Goal: Transaction & Acquisition: Purchase product/service

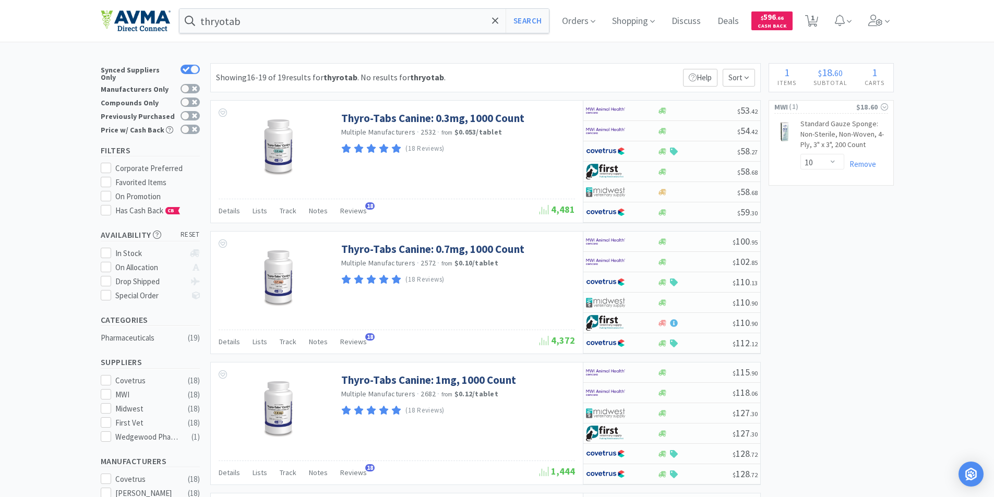
select select "10"
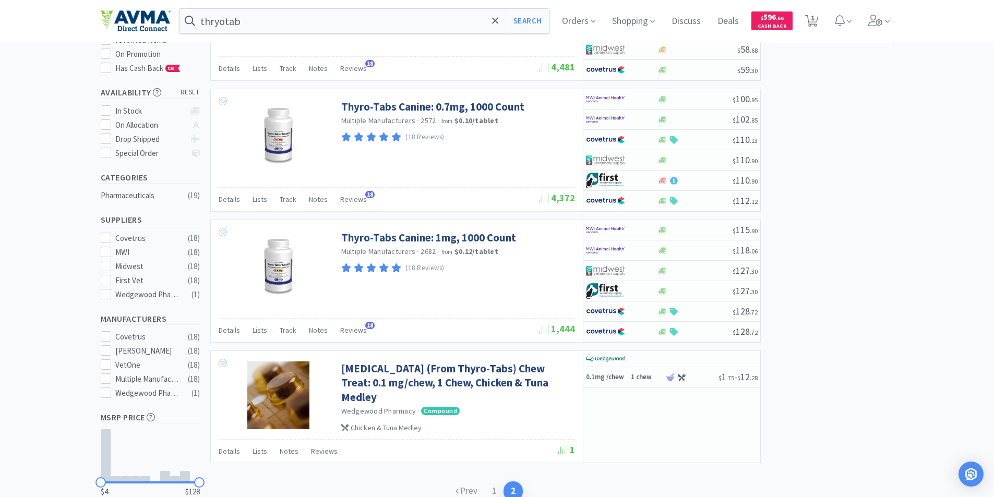
scroll to position [208, 0]
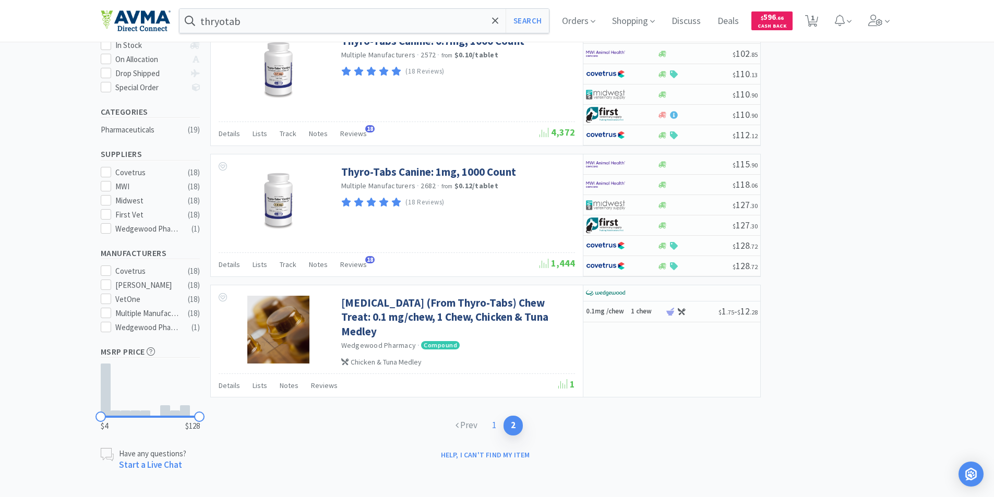
click at [494, 426] on link "1" at bounding box center [494, 425] width 19 height 19
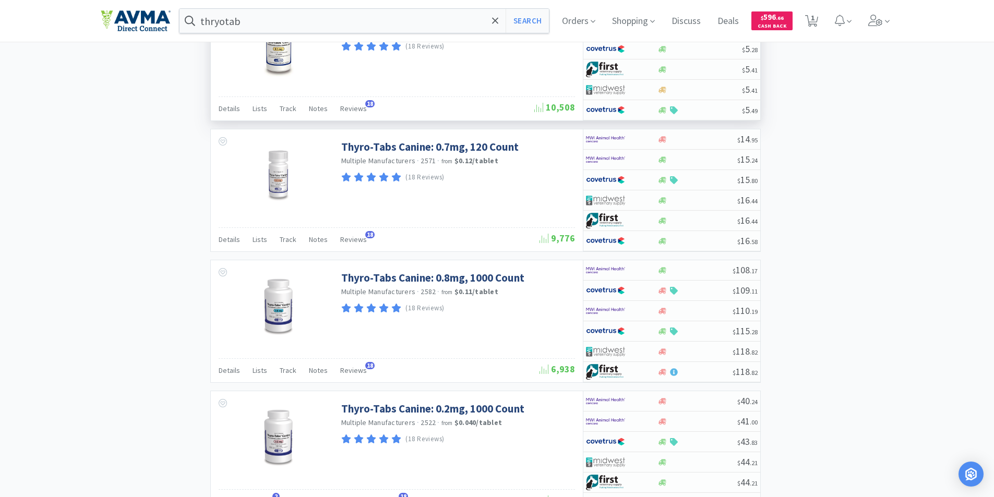
scroll to position [939, 0]
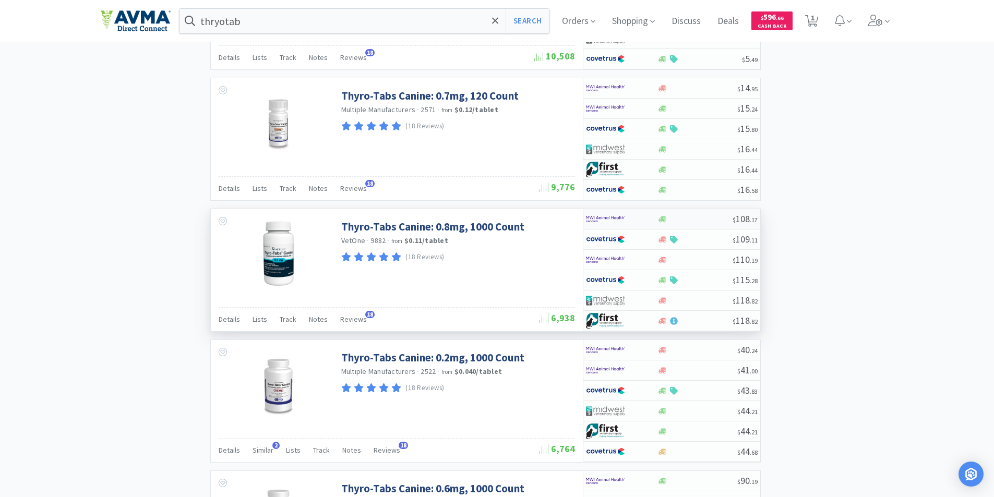
click at [593, 217] on img at bounding box center [605, 219] width 39 height 16
select select "1"
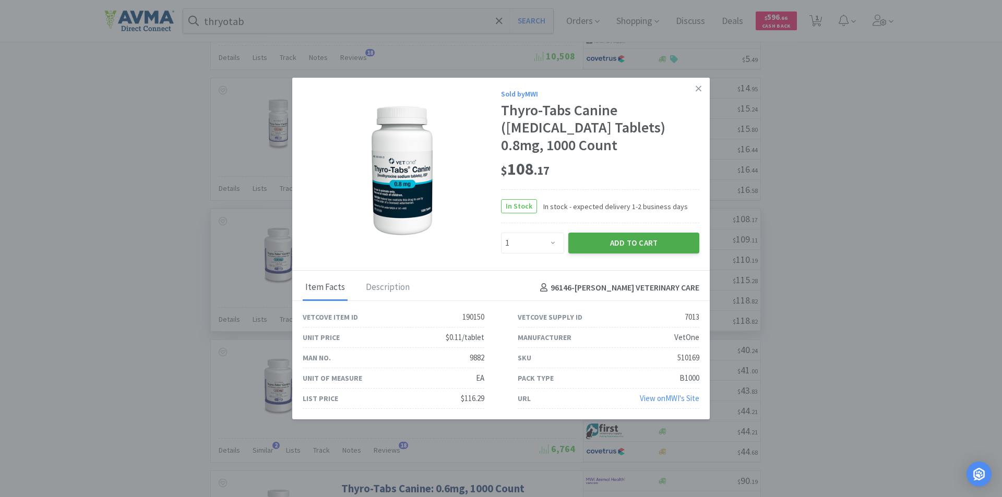
click at [611, 241] on button "Add to Cart" at bounding box center [633, 243] width 131 height 21
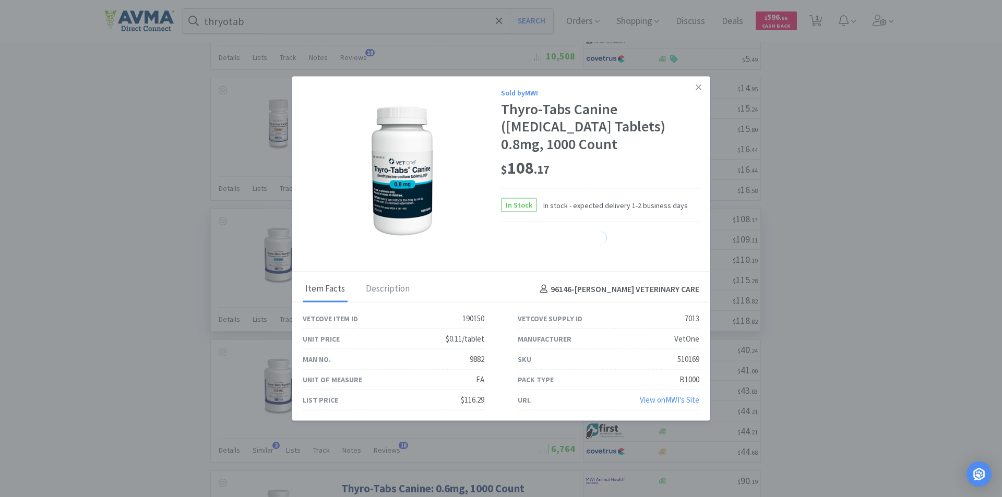
select select "1"
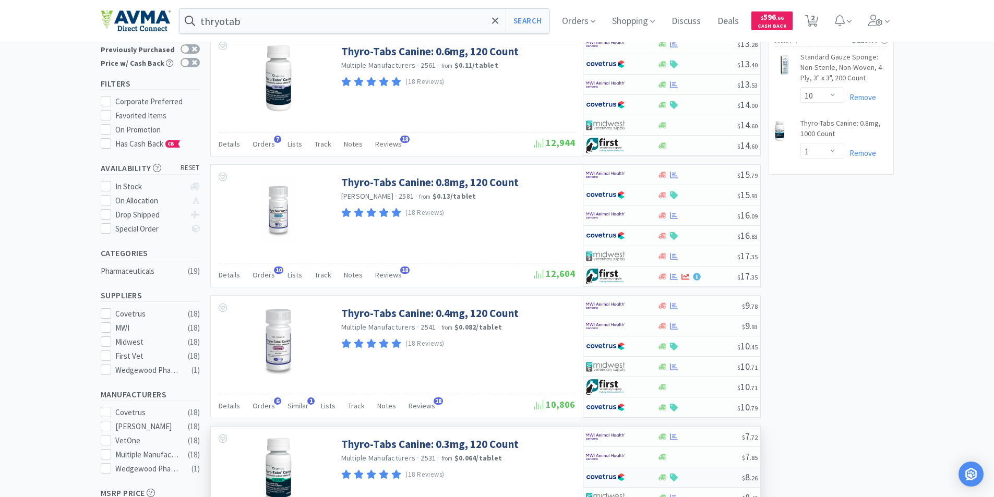
scroll to position [209, 0]
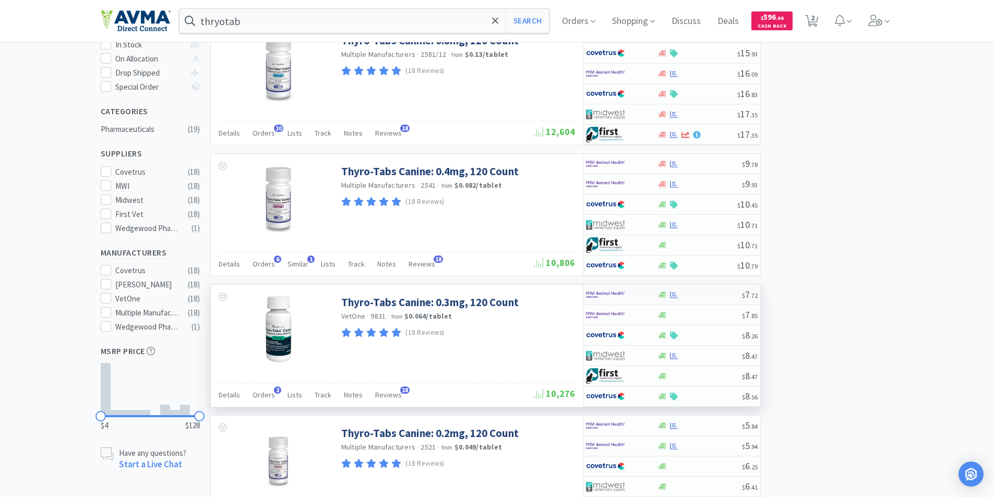
click at [603, 292] on img at bounding box center [605, 295] width 39 height 16
select select "1"
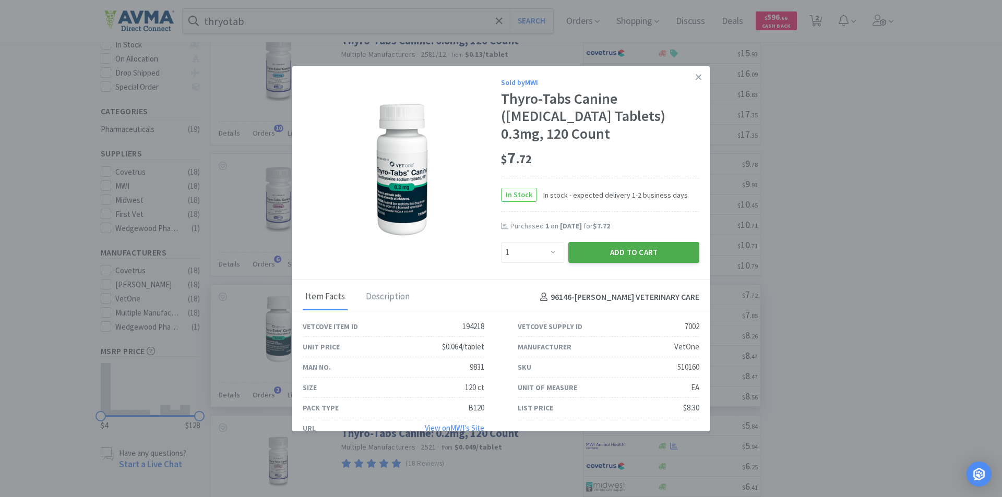
click at [595, 249] on button "Add to Cart" at bounding box center [633, 252] width 131 height 21
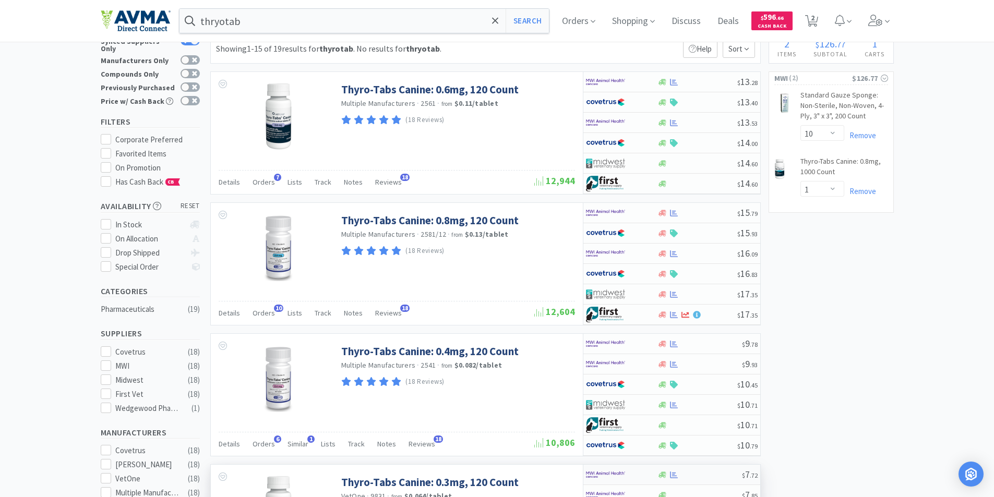
scroll to position [0, 0]
